Goal: Task Accomplishment & Management: Complete application form

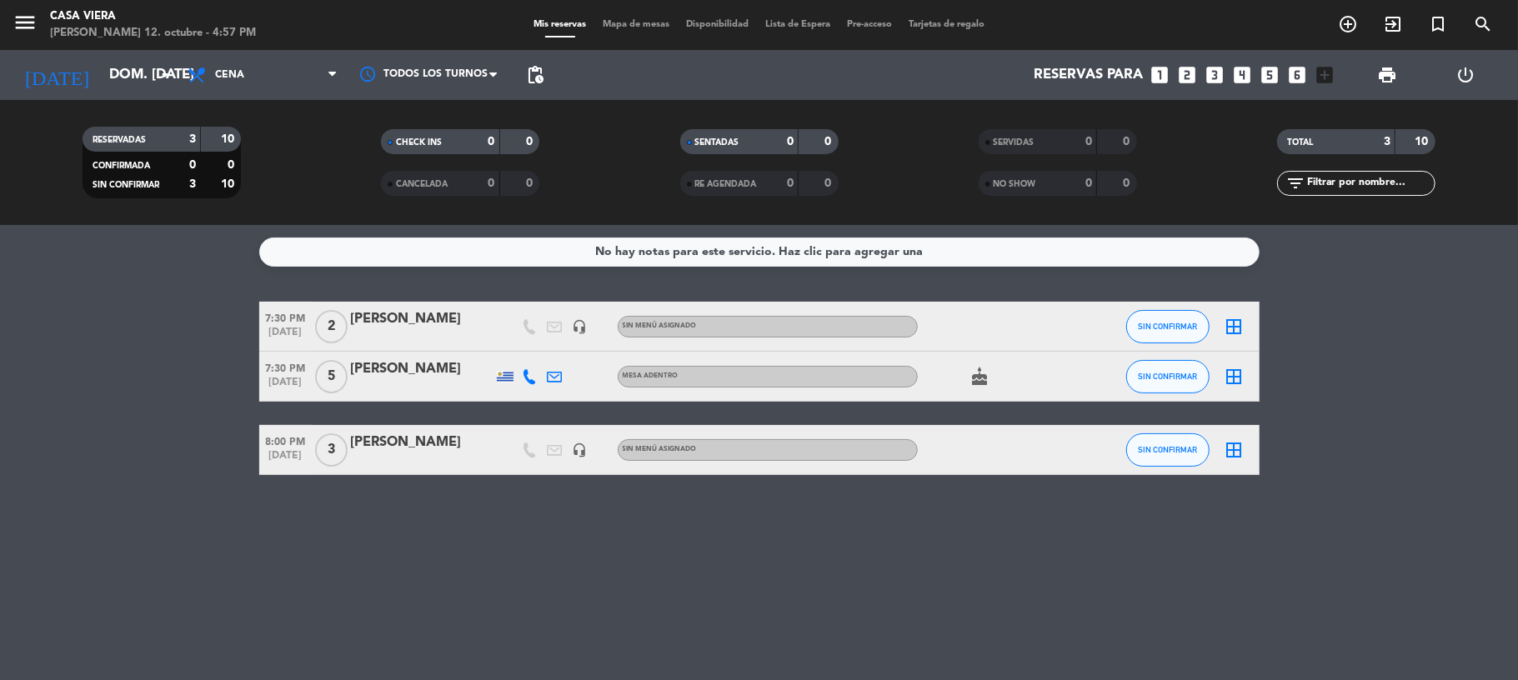
click at [980, 381] on icon "cake" at bounding box center [980, 377] width 20 height 20
click at [1218, 75] on icon "looks_3" at bounding box center [1215, 75] width 22 height 22
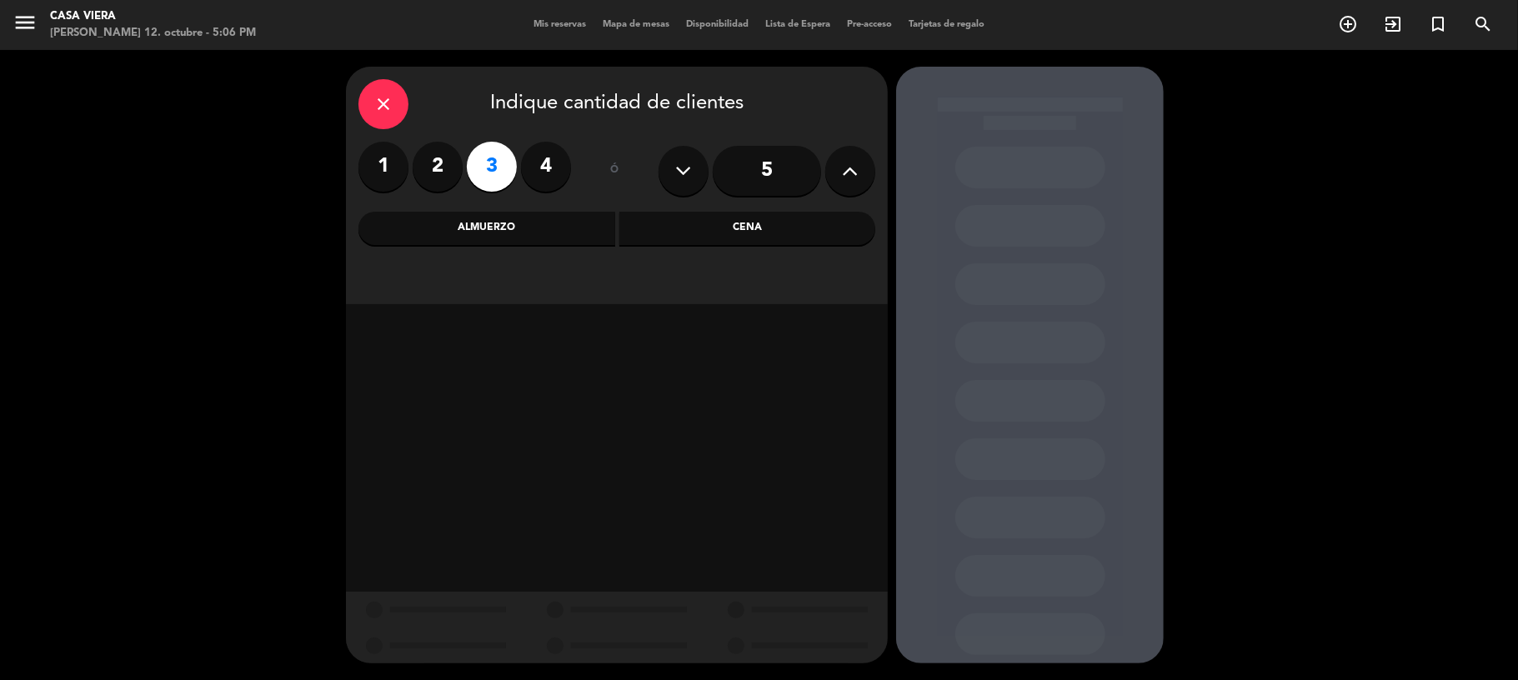
click at [715, 238] on div "Cena" at bounding box center [747, 228] width 257 height 33
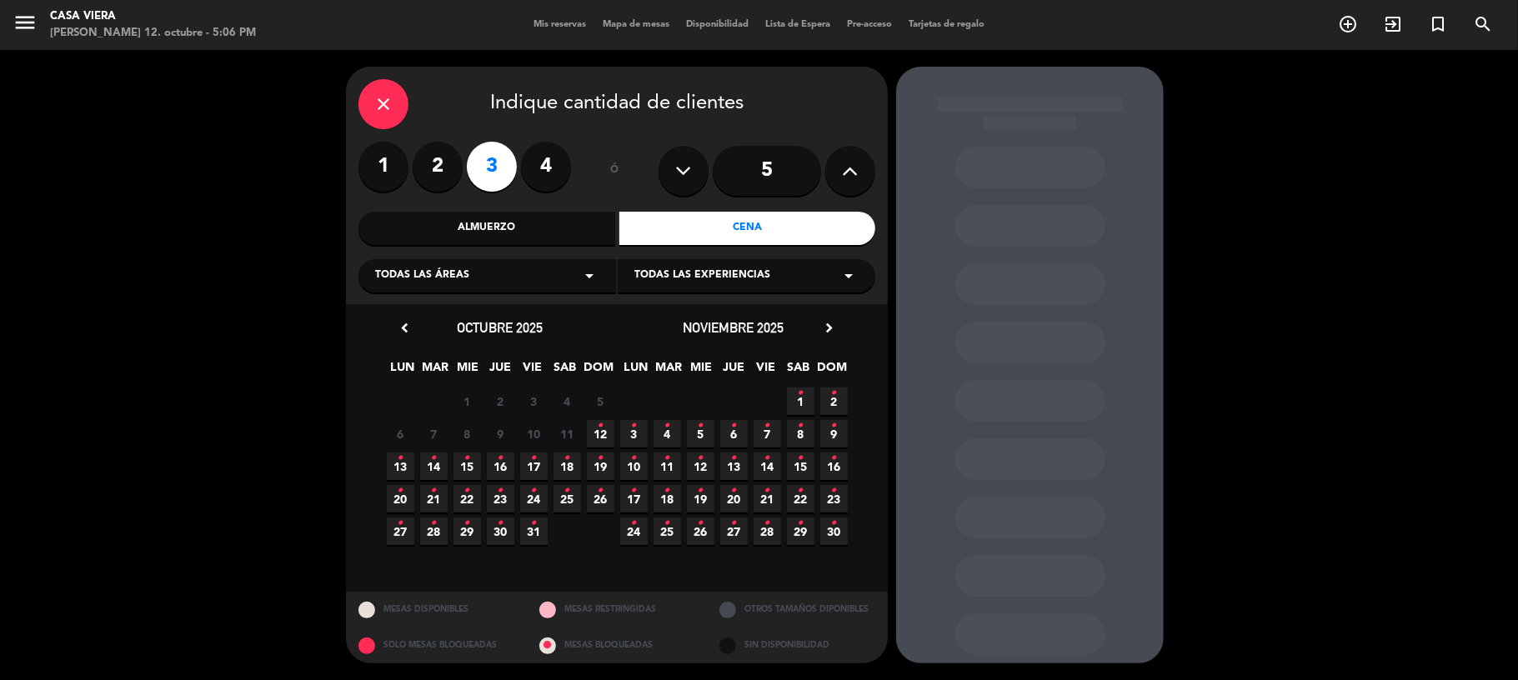
click at [600, 438] on icon "•" at bounding box center [601, 426] width 6 height 27
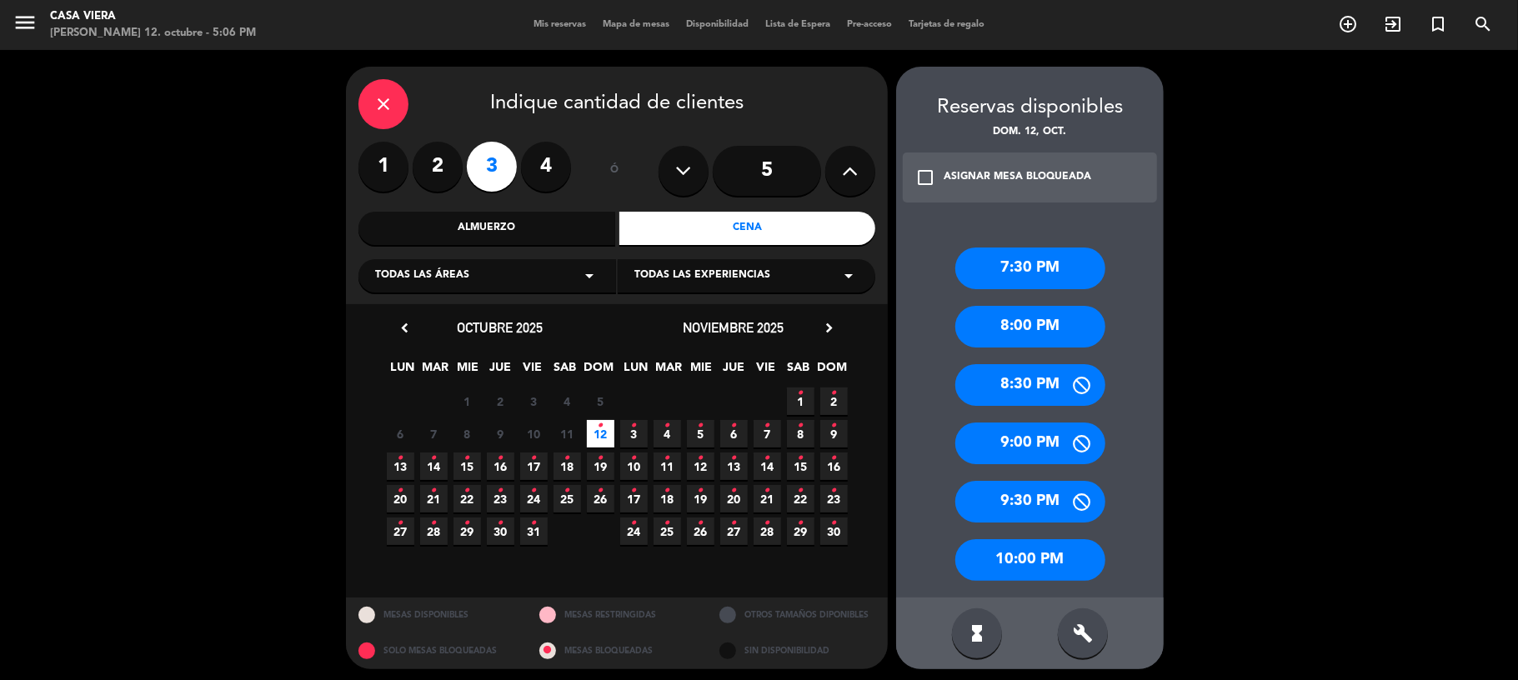
click at [1019, 564] on div "10:00 PM" at bounding box center [1030, 560] width 150 height 42
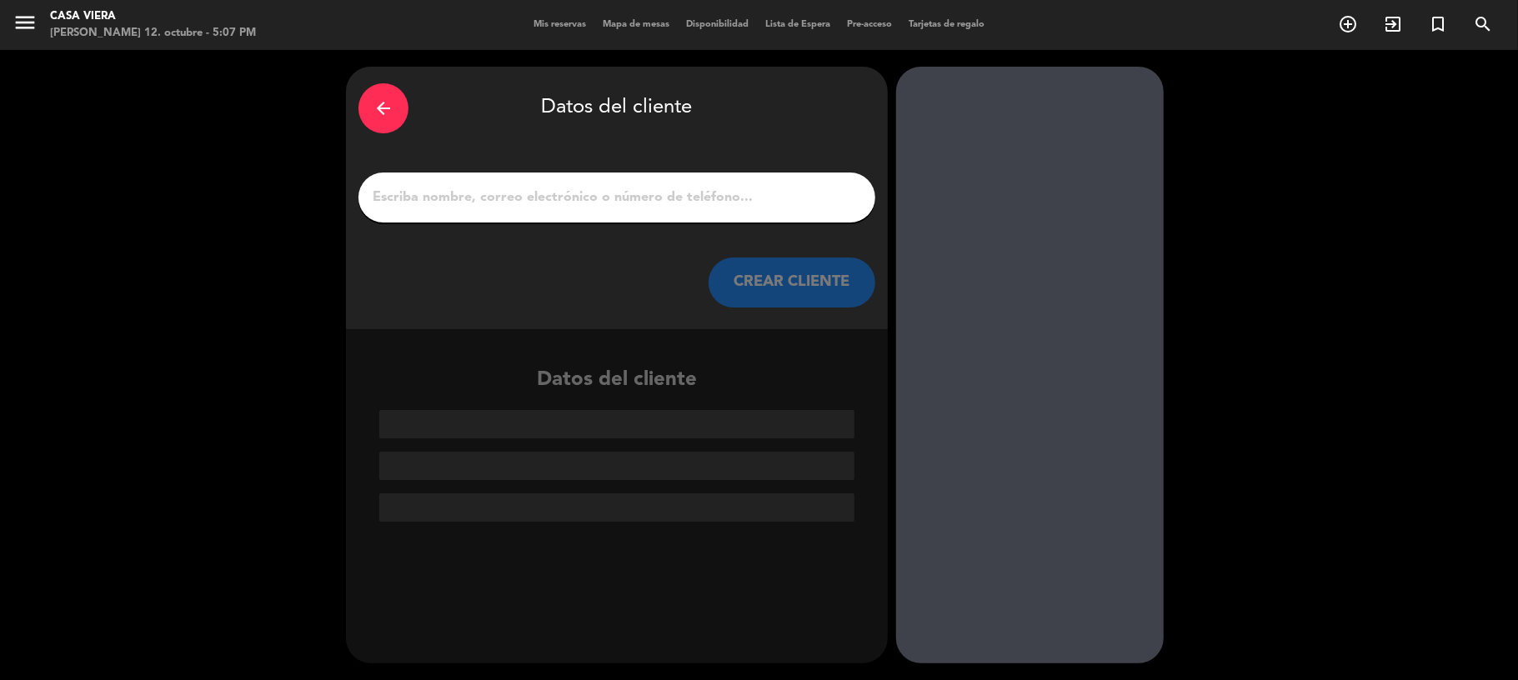
click at [548, 200] on input "1" at bounding box center [617, 197] width 492 height 23
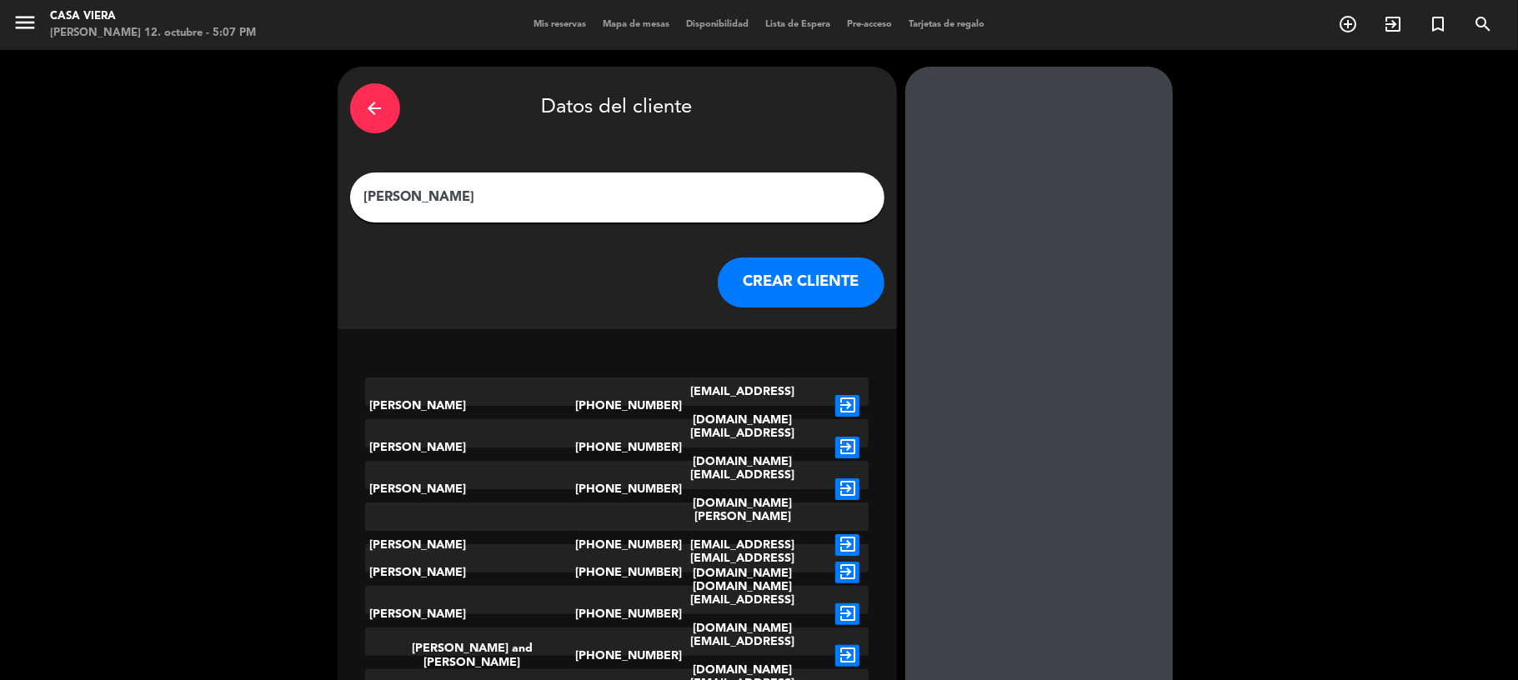
type input "[PERSON_NAME]"
click at [749, 263] on button "CREAR CLIENTE" at bounding box center [801, 283] width 167 height 50
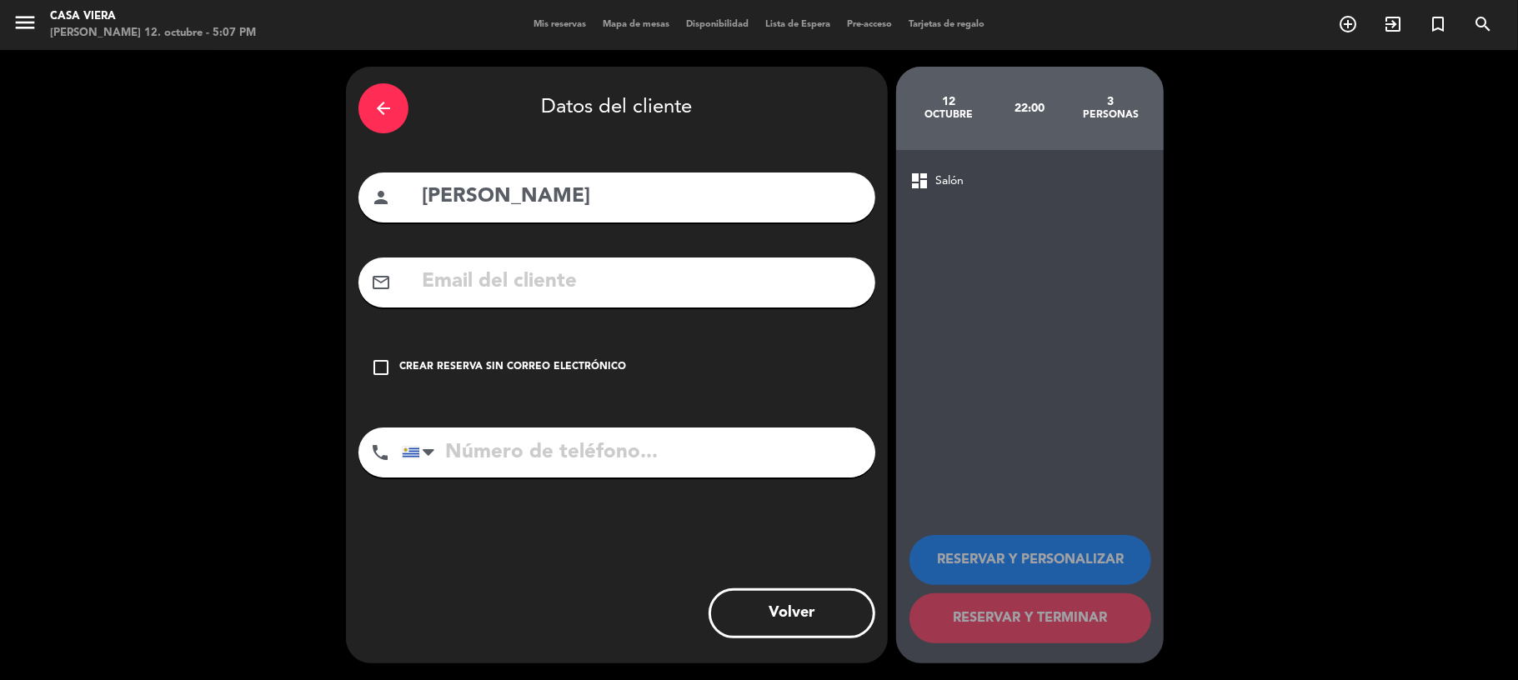
click at [444, 371] on div "Crear reserva sin correo electrónico" at bounding box center [512, 367] width 227 height 17
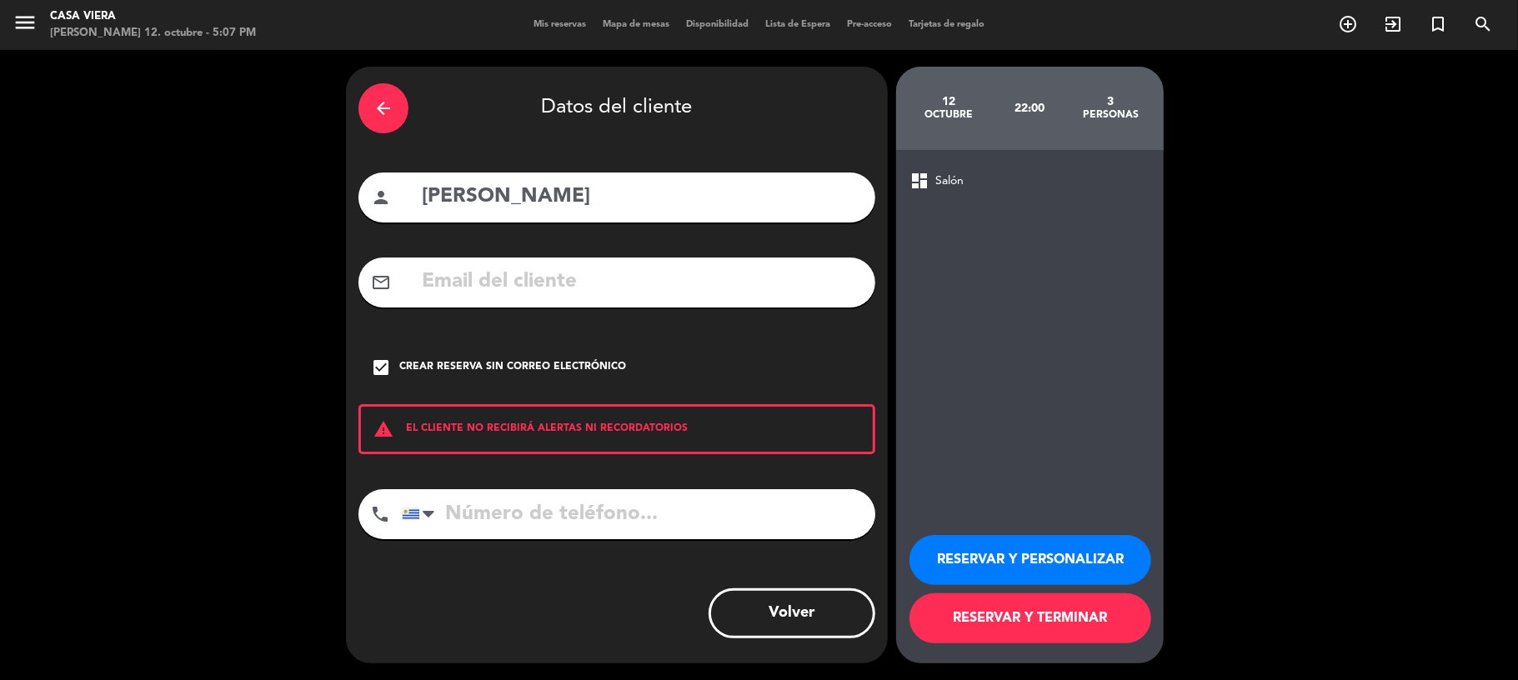
click at [950, 627] on button "RESERVAR Y TERMINAR" at bounding box center [1030, 618] width 242 height 50
